Goal: Information Seeking & Learning: Check status

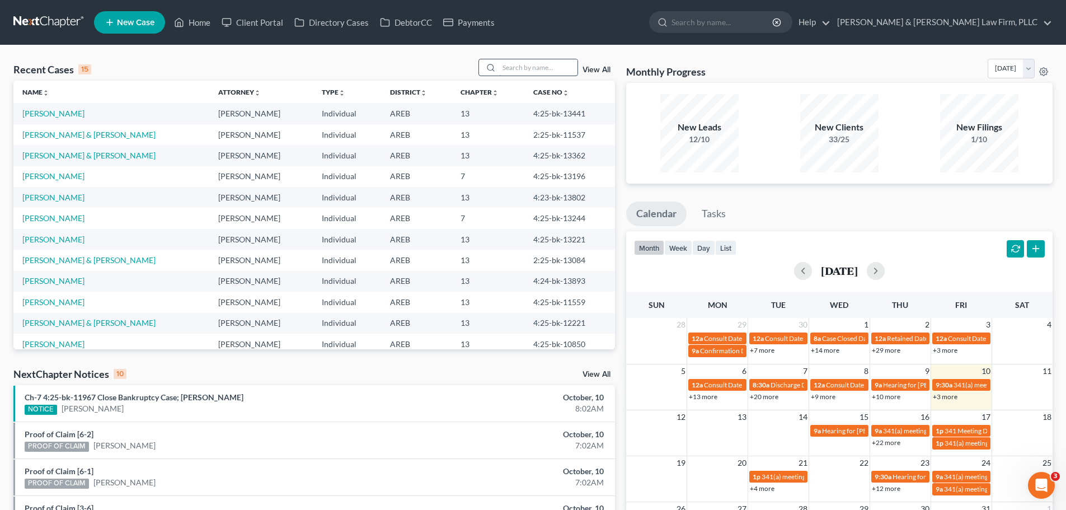
click at [528, 59] on div "Recent Cases 15 View All Name unfold_more expand_more expand_less Attorney unfo…" at bounding box center [533, 415] width 1066 height 740
click at [530, 65] on input "search" at bounding box center [538, 67] width 78 height 16
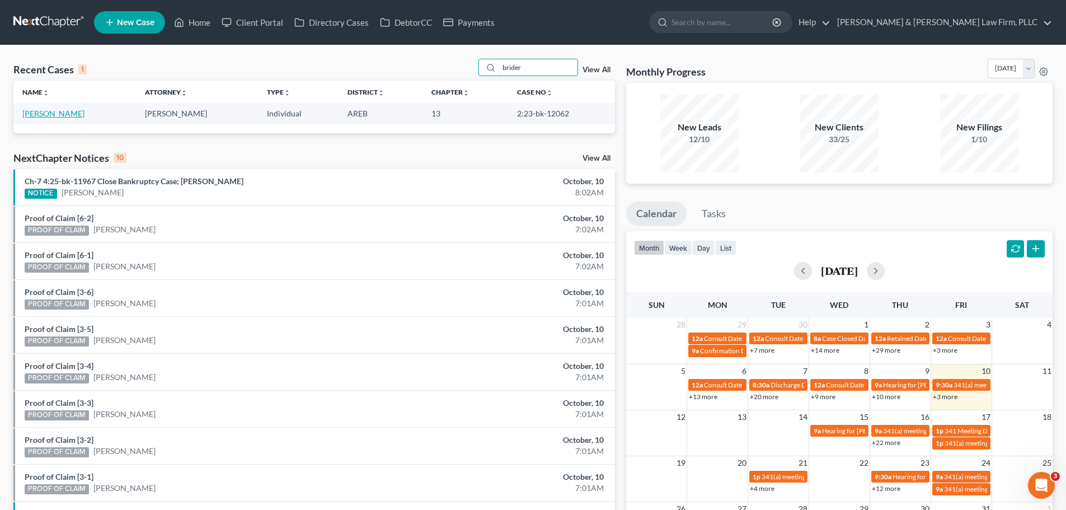
type input "brider"
click at [53, 113] on link "[PERSON_NAME]" at bounding box center [53, 114] width 62 height 10
select select "2"
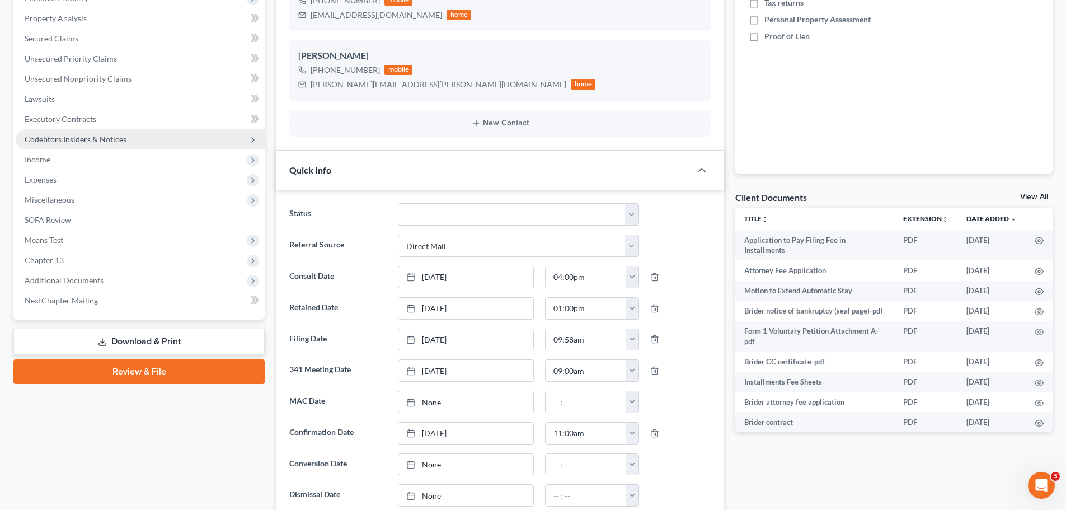
scroll to position [392, 0]
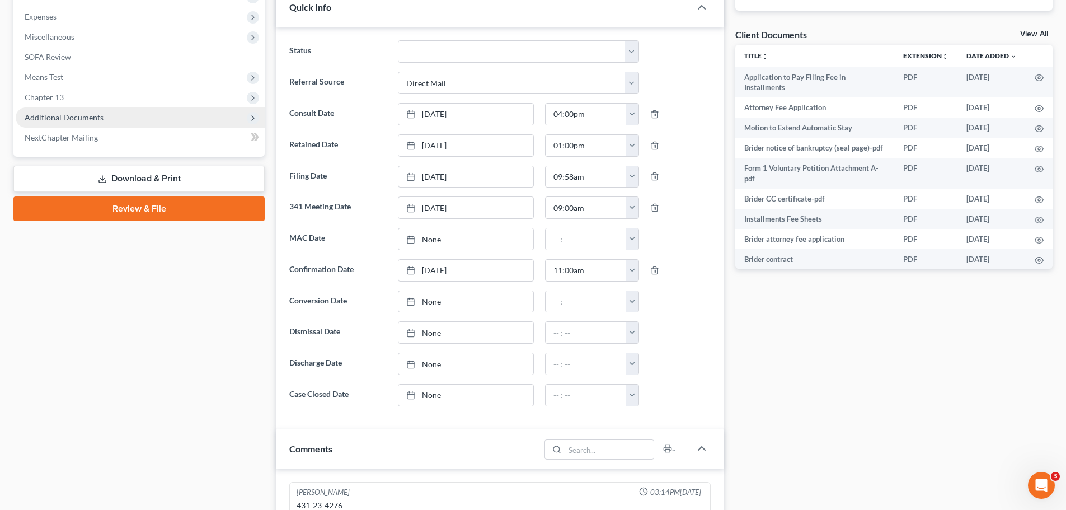
click at [75, 116] on span "Additional Documents" at bounding box center [64, 118] width 79 height 10
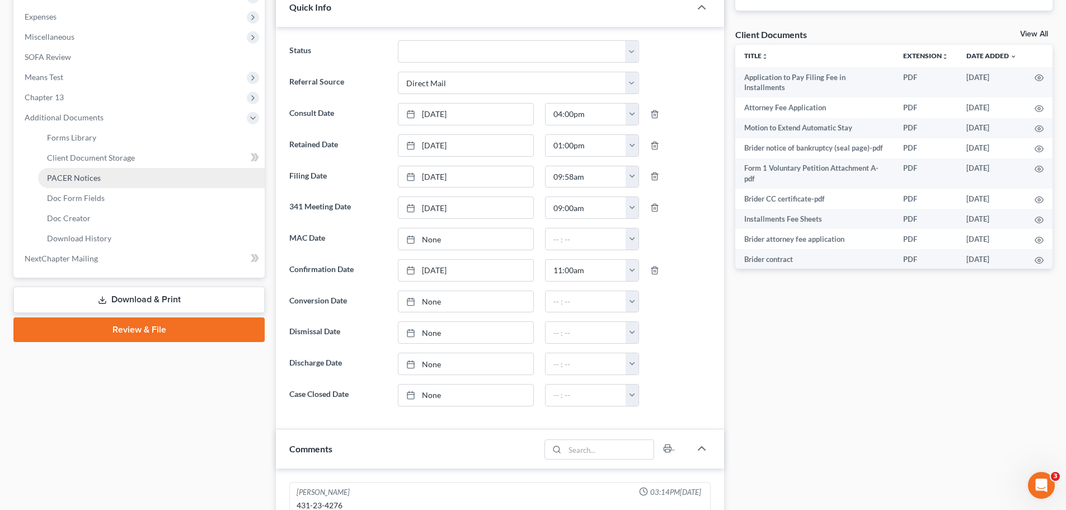
click at [84, 177] on span "PACER Notices" at bounding box center [74, 178] width 54 height 10
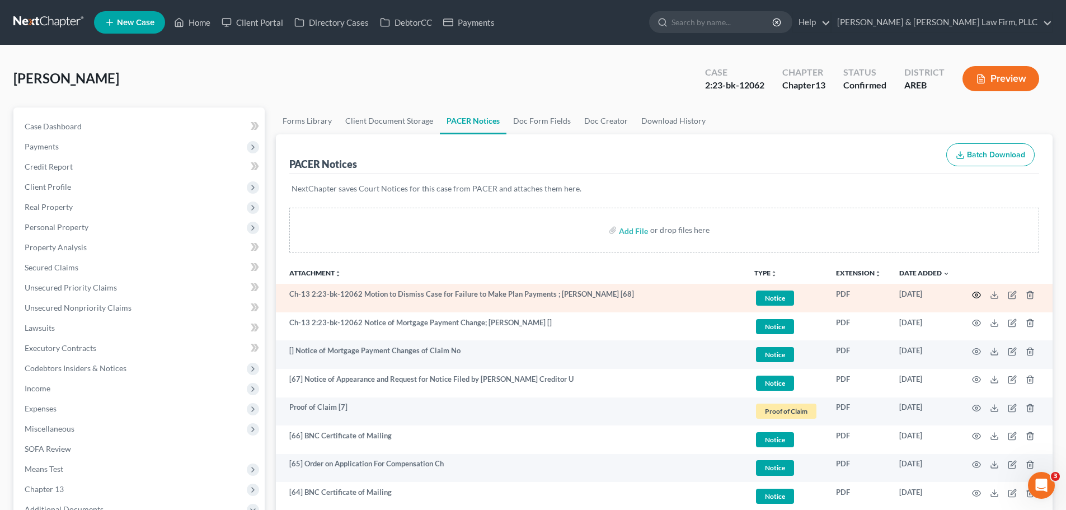
click at [979, 298] on icon "button" at bounding box center [976, 294] width 9 height 9
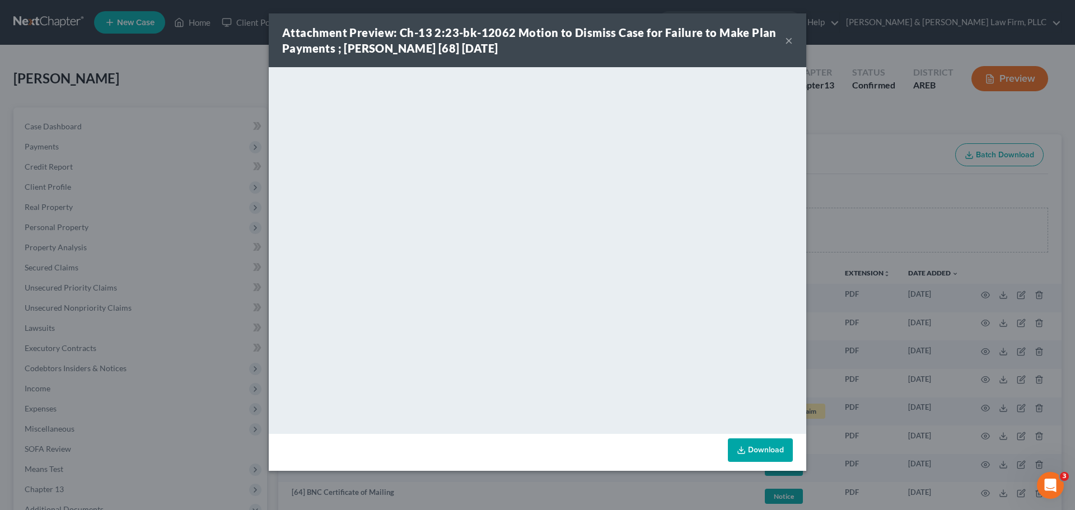
click at [789, 41] on button "×" at bounding box center [789, 40] width 8 height 13
